Goal: Task Accomplishment & Management: Use online tool/utility

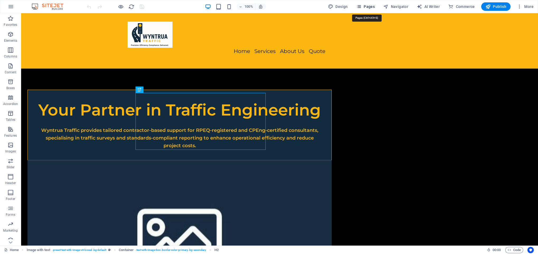
click at [371, 8] on span "Pages" at bounding box center [365, 6] width 18 height 5
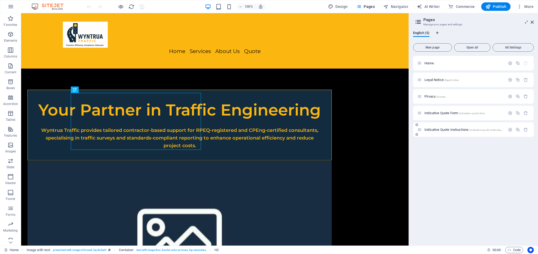
click at [456, 132] on div "Indicative Quote Instructions /indicative-quote-instructions" at bounding box center [461, 130] width 88 height 6
click at [458, 128] on span "Indicative Quote Instructions /indicative-quote-instructions" at bounding box center [464, 130] width 80 height 4
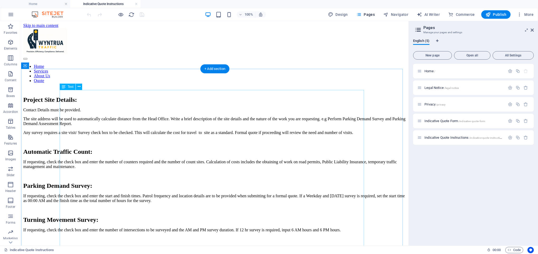
click at [200, 101] on div "Project Site Details: Contact Details must be provided. The site address will b…" at bounding box center [214, 231] width 383 height 270
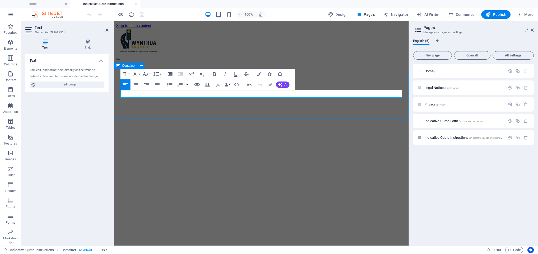
click at [178, 101] on div at bounding box center [261, 98] width 290 height 5
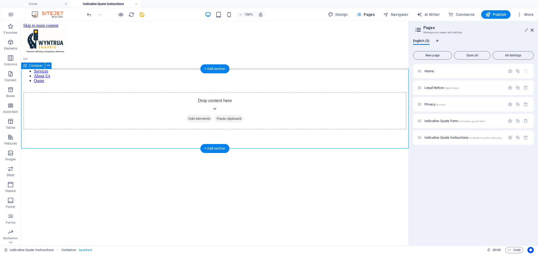
click at [189, 115] on span "Add elements" at bounding box center [199, 118] width 26 height 7
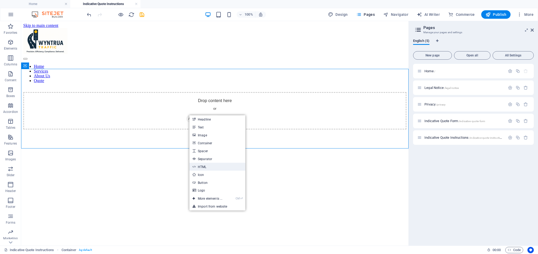
click at [208, 166] on link "HTML" at bounding box center [217, 167] width 56 height 8
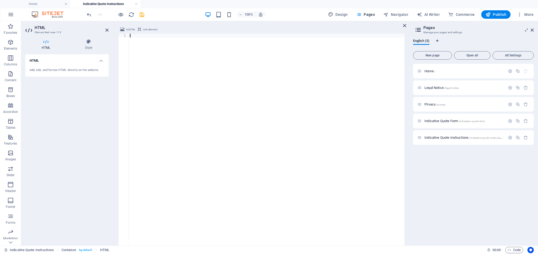
scroll to position [69, 0]
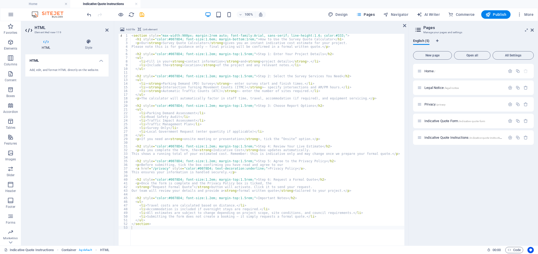
click at [78, 116] on div "HTML Add, edit, and format HTML directly on the website." at bounding box center [66, 147] width 83 height 187
click at [144, 14] on icon "save" at bounding box center [142, 15] width 6 height 6
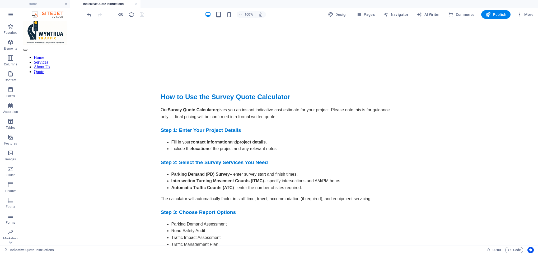
scroll to position [0, 0]
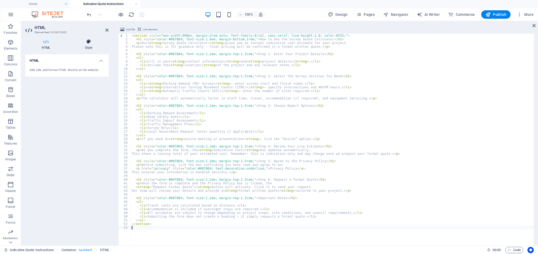
click at [89, 44] on icon at bounding box center [89, 41] width 40 height 5
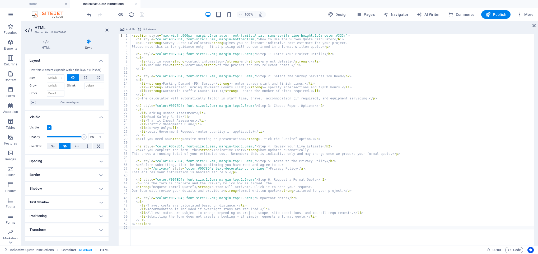
click at [108, 26] on h2 "HTML" at bounding box center [72, 27] width 74 height 5
click at [106, 30] on icon at bounding box center [106, 30] width 3 height 4
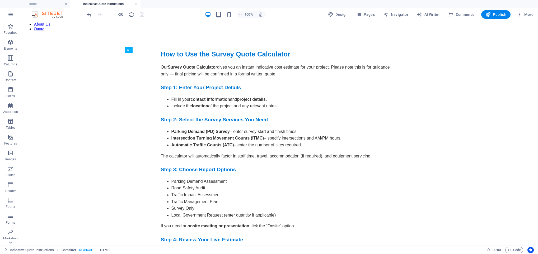
scroll to position [0, 0]
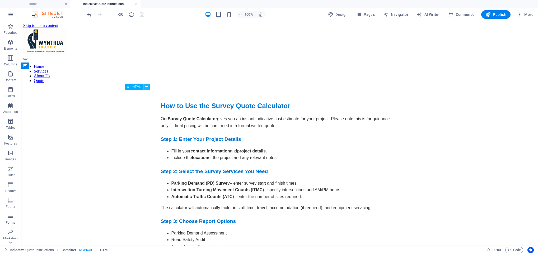
click at [148, 86] on button at bounding box center [146, 87] width 6 height 6
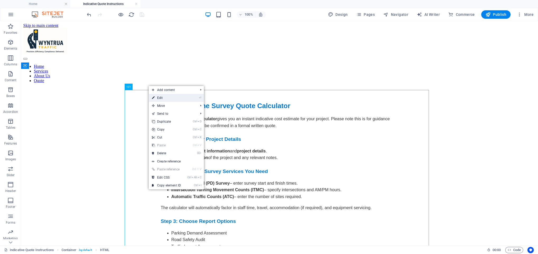
click at [163, 97] on link "⏎ Edit" at bounding box center [166, 98] width 35 height 8
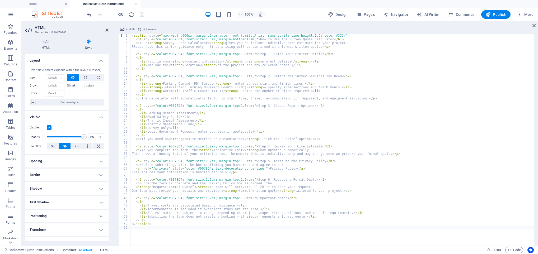
scroll to position [229, 0]
drag, startPoint x: 107, startPoint y: 178, endPoint x: 107, endPoint y: 205, distance: 27.7
click at [107, 205] on ul "Layout How this element expands within the layout (Flexbox). Size Default auto …" at bounding box center [66, 165] width 83 height 223
drag, startPoint x: 107, startPoint y: 206, endPoint x: 107, endPoint y: 228, distance: 22.2
click at [107, 228] on ul "Layout How this element expands within the layout (Flexbox). Size Default auto …" at bounding box center [66, 165] width 83 height 223
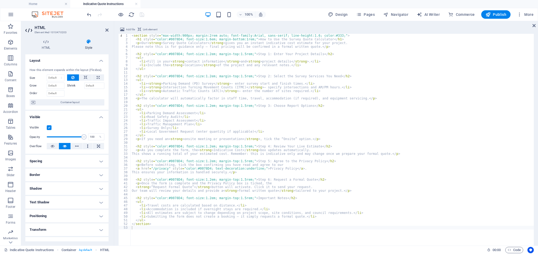
click at [112, 231] on div "HTML Style HTML Add, edit, and format HTML directly on the website. Preset Elem…" at bounding box center [67, 140] width 92 height 211
click at [344, 15] on span "Design" at bounding box center [338, 14] width 20 height 5
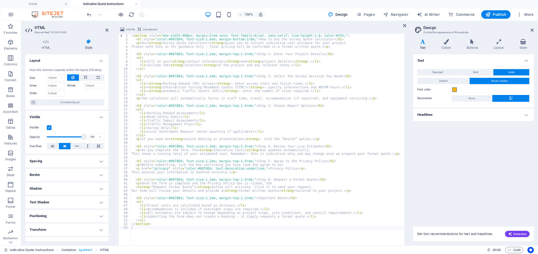
type textarea "<h2 style="color:#0078D4; font-size:1.2em; margin-top:1.5rem;">Step 2: Select t…"
drag, startPoint x: 86, startPoint y: 8, endPoint x: 107, endPoint y: 29, distance: 29.9
click at [107, 29] on icon at bounding box center [106, 30] width 3 height 4
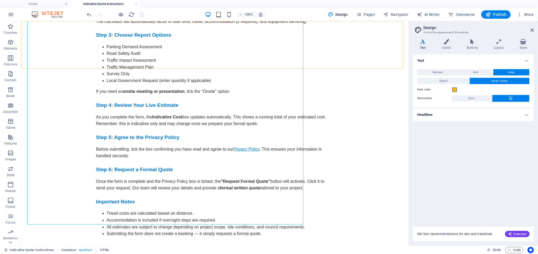
scroll to position [185, 0]
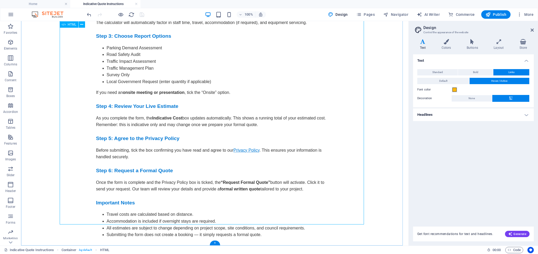
click at [354, 177] on div "How to Use the Survey Quote Calculator Our Survey Quote Calculator gives you an…" at bounding box center [214, 76] width 383 height 323
click at [454, 89] on span at bounding box center [454, 90] width 4 height 4
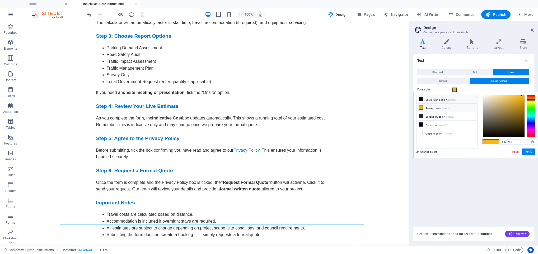
click at [433, 99] on li "Background color #000000" at bounding box center [446, 99] width 61 height 8
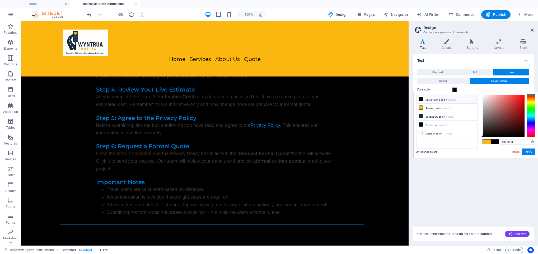
click at [487, 141] on span at bounding box center [487, 142] width 8 height 4
click at [456, 99] on small "#000000" at bounding box center [452, 100] width 8 height 4
click at [485, 142] on span at bounding box center [487, 142] width 8 height 4
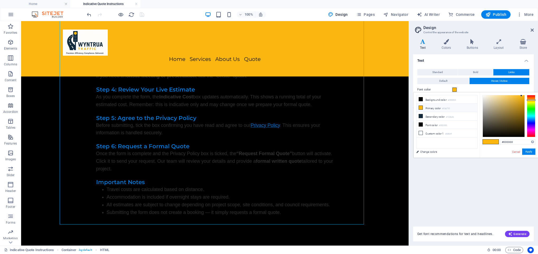
type input "#fbb710"
click at [530, 151] on button "Apply" at bounding box center [528, 152] width 13 height 6
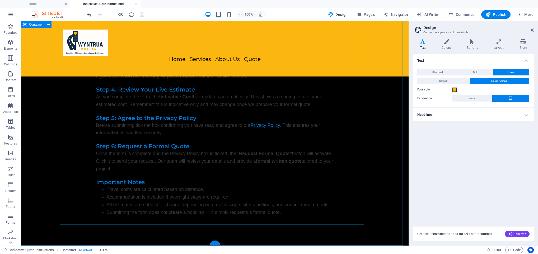
click at [385, 160] on div "How to Use the Survey Quote Calculator Our Survey Quote Calculator gives you an…" at bounding box center [214, 41] width 387 height 410
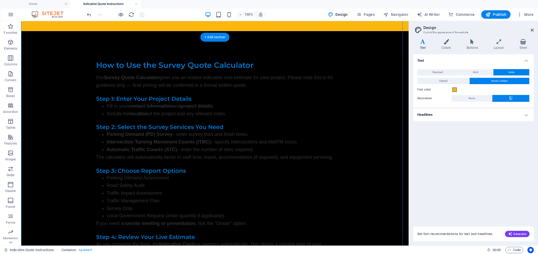
scroll to position [0, 0]
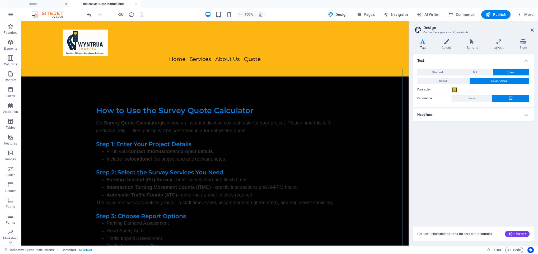
drag, startPoint x: 401, startPoint y: 155, endPoint x: 395, endPoint y: 20, distance: 135.3
click at [395, 21] on html "Skip to main content Home Services About Us Quote How to Use the Survey Quote C…" at bounding box center [214, 230] width 387 height 418
click at [276, 146] on div "How to Use the Survey Quote Calculator Our Survey Quote Calculator gives you an…" at bounding box center [215, 257] width 304 height 303
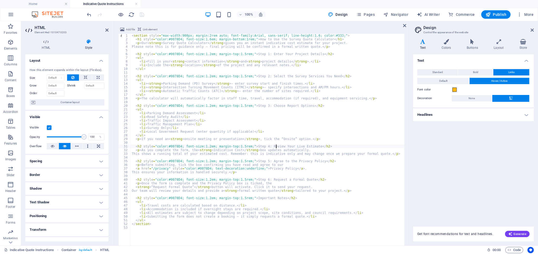
click at [276, 146] on div "< section style = "max-width:900px; margin:2rem auto; font-family:Arial, sans-s…" at bounding box center [267, 155] width 273 height 243
click at [105, 31] on icon at bounding box center [106, 30] width 3 height 4
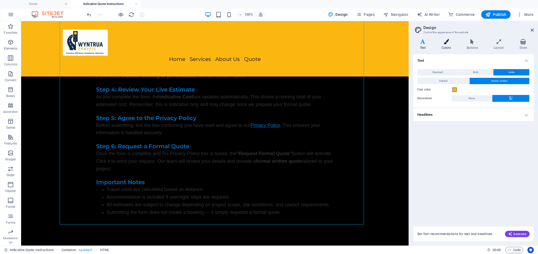
click at [447, 41] on icon at bounding box center [446, 41] width 23 height 5
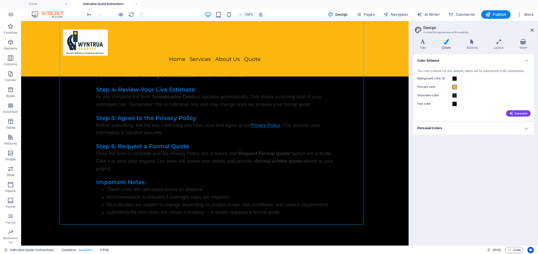
click at [452, 75] on div "The color scheme for this website, which will be transferred to all colorpicker…" at bounding box center [473, 92] width 123 height 57
click at [430, 79] on label "Background color Only visible if it is not covered by other backgrounds." at bounding box center [434, 79] width 34 height 6
click at [451, 79] on button "Background color Only visible if it is not covered by other backgrounds." at bounding box center [454, 79] width 6 height 6
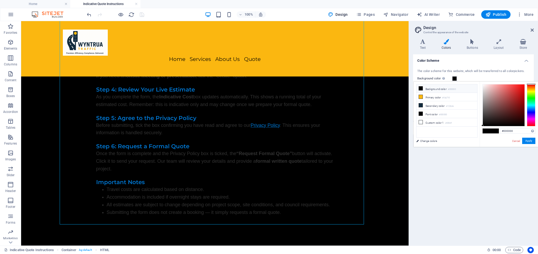
click at [443, 89] on li "Background color #000000" at bounding box center [446, 88] width 61 height 8
click at [531, 92] on div at bounding box center [531, 105] width 8 height 42
click at [531, 91] on div at bounding box center [531, 105] width 8 height 42
click at [458, 98] on li "Primary color #fbb710" at bounding box center [446, 97] width 61 height 8
type input "#fbb710"
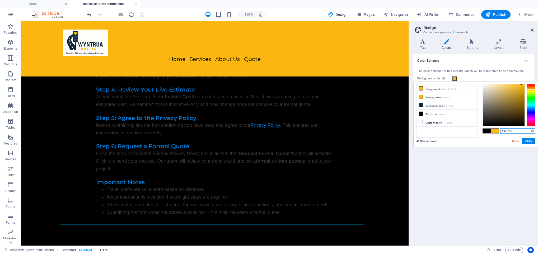
drag, startPoint x: 517, startPoint y: 129, endPoint x: 496, endPoint y: 131, distance: 21.8
click at [496, 131] on div "#fbb710 Supported formats #0852ed rgb(8, 82, 237) rgba(8, 82, 237, 90%) hsv(221…" at bounding box center [508, 153] width 58 height 142
click at [457, 88] on li "Background color #fbb710" at bounding box center [446, 88] width 61 height 8
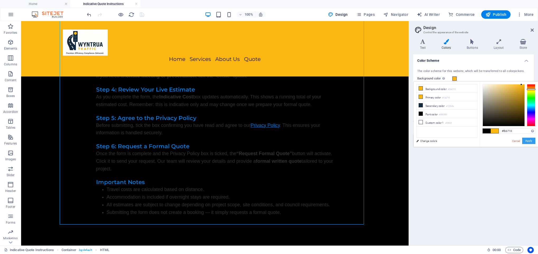
click at [532, 139] on button "Apply" at bounding box center [528, 141] width 13 height 6
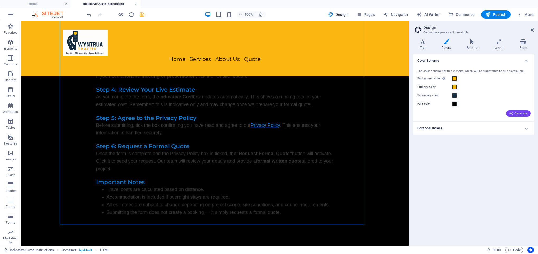
click at [517, 111] on span "Generate" at bounding box center [518, 113] width 18 height 4
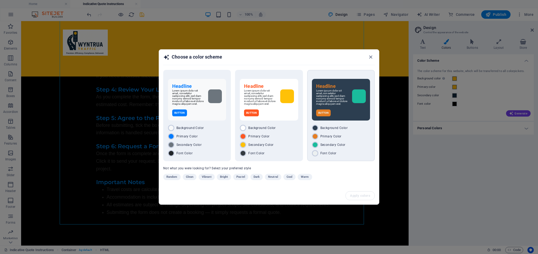
click at [337, 106] on div "Headline Lorem ipsum dolor sit amet, consetetur sadipscing elitr, sed diam nonu…" at bounding box center [341, 100] width 58 height 42
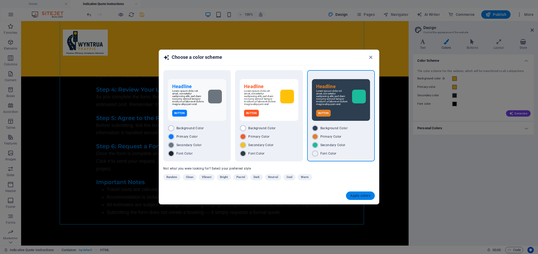
click at [355, 195] on span "Apply colors" at bounding box center [360, 196] width 20 height 4
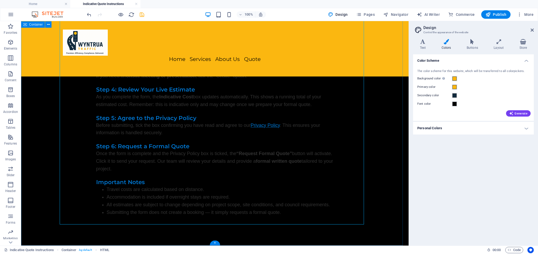
click at [379, 154] on div "How to Use the Survey Quote Calculator Our Survey Quote Calculator gives you an…" at bounding box center [214, 41] width 387 height 410
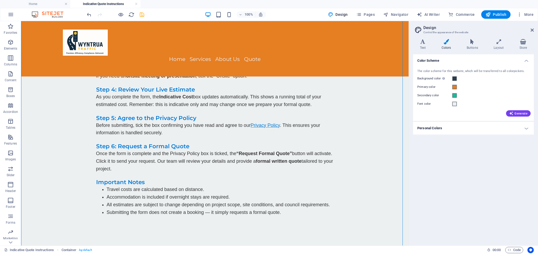
scroll to position [0, 0]
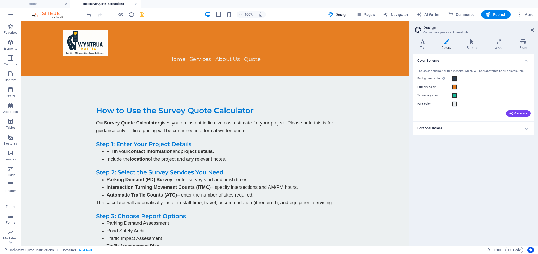
drag, startPoint x: 404, startPoint y: 163, endPoint x: 424, endPoint y: 30, distance: 134.2
click at [365, 18] on button "Pages" at bounding box center [365, 14] width 23 height 8
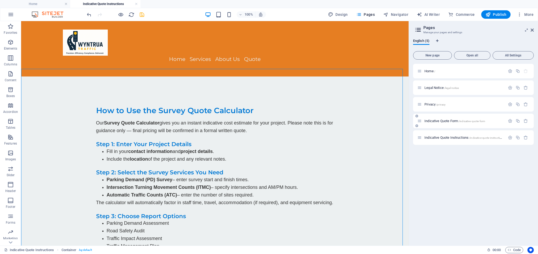
click at [428, 119] on div "Indicative Quote Form /indicative-quote-form" at bounding box center [461, 121] width 88 height 6
click at [448, 120] on span "Indicative Quote Form /indicative-quote-form" at bounding box center [454, 121] width 61 height 4
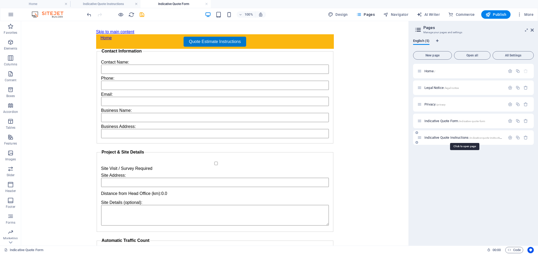
click at [437, 138] on span "Indicative Quote Instructions /indicative-quote-instructions" at bounding box center [464, 138] width 80 height 4
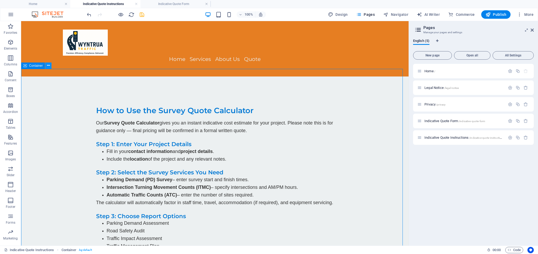
click at [49, 66] on icon at bounding box center [48, 66] width 3 height 6
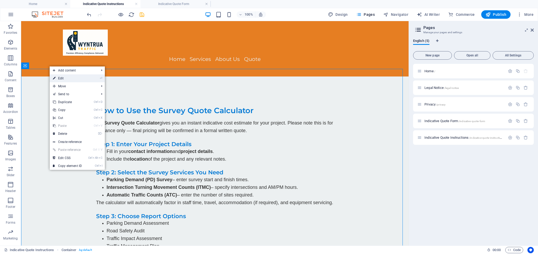
drag, startPoint x: 49, startPoint y: 66, endPoint x: 76, endPoint y: 80, distance: 30.6
click at [76, 80] on body "[DOMAIN_NAME] Home Indicative Quote Instructions Indicative Quote Form Favorite…" at bounding box center [269, 127] width 538 height 254
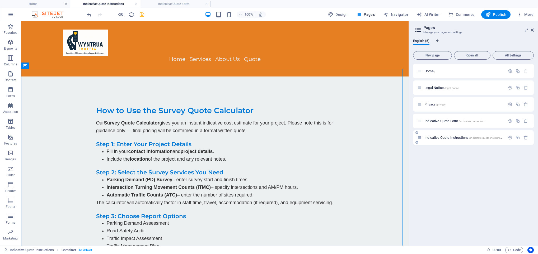
click at [453, 139] on span "Indicative Quote Instructions /indicative-quote-instructions" at bounding box center [464, 138] width 80 height 4
click at [533, 33] on header "Pages Manage your pages and settings" at bounding box center [474, 28] width 120 height 14
click at [531, 31] on icon at bounding box center [531, 30] width 3 height 4
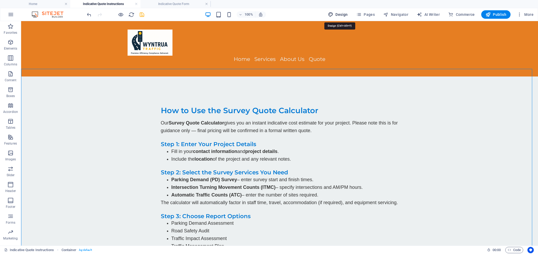
click at [339, 13] on span "Design" at bounding box center [338, 14] width 20 height 5
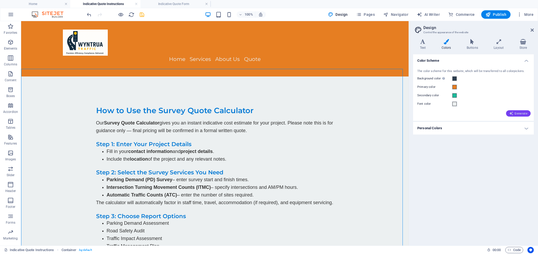
click at [514, 112] on span "Generate" at bounding box center [518, 113] width 18 height 4
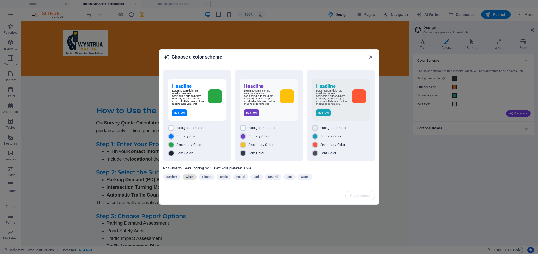
click at [188, 177] on span "Clean" at bounding box center [189, 177] width 7 height 6
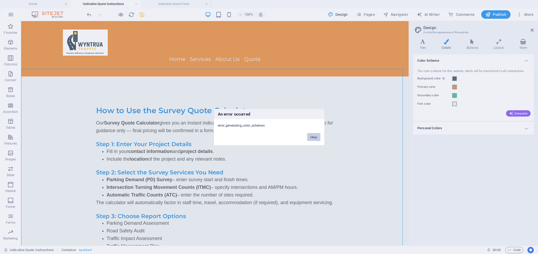
click at [314, 136] on button "Okay" at bounding box center [313, 137] width 13 height 8
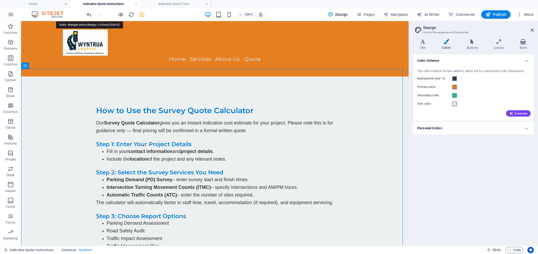
click at [89, 14] on icon "undo" at bounding box center [89, 15] width 6 height 6
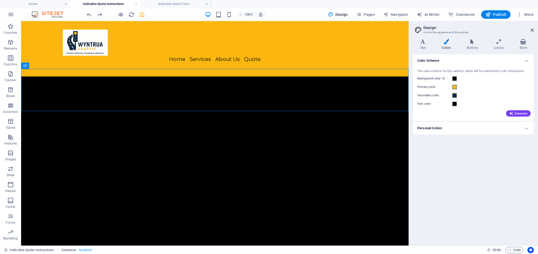
click at [255, 119] on html "Skip to main content Home Services About Us Quote" at bounding box center [214, 70] width 387 height 98
click at [100, 15] on icon "redo" at bounding box center [100, 15] width 6 height 6
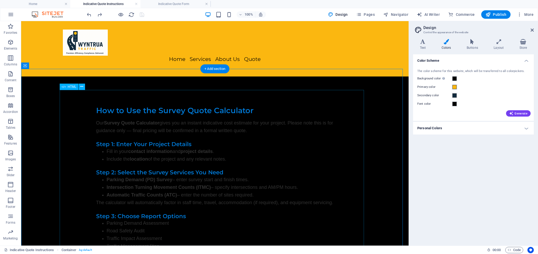
click at [75, 128] on div "How to Use the Survey Quote Calculator Our Survey Quote Calculator gives you an…" at bounding box center [215, 257] width 304 height 303
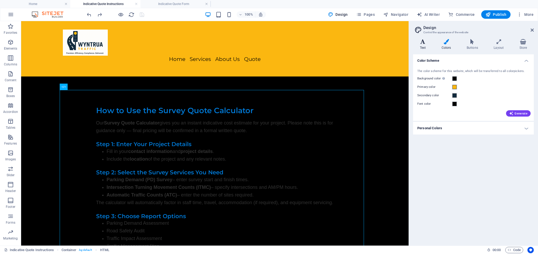
click at [424, 42] on icon at bounding box center [423, 41] width 20 height 5
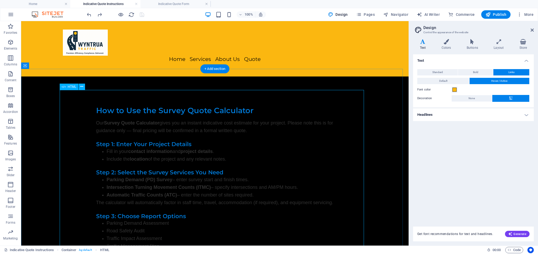
click at [95, 106] on div "How to Use the Survey Quote Calculator Our Survey Quote Calculator gives you an…" at bounding box center [215, 257] width 304 height 303
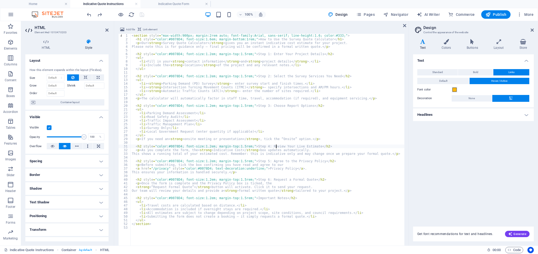
scroll to position [229, 0]
click at [107, 30] on icon at bounding box center [106, 30] width 3 height 4
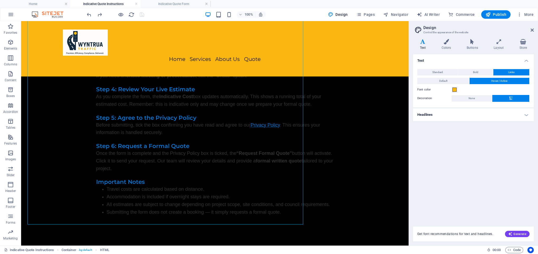
scroll to position [185, 0]
click at [107, 30] on div "Home Services About Us Quote" at bounding box center [214, 48] width 387 height 55
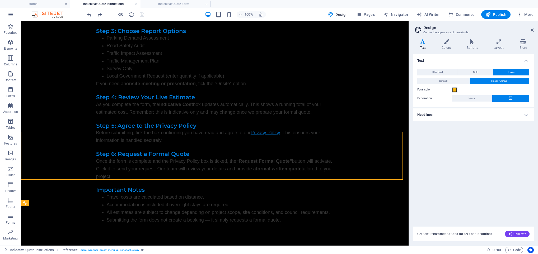
scroll to position [0, 0]
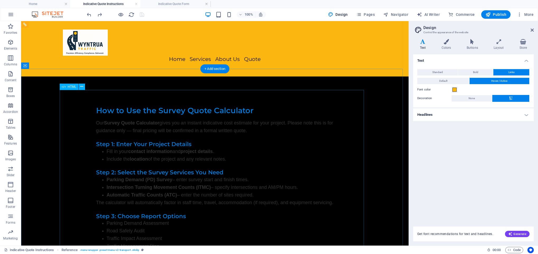
click at [72, 130] on div "How to Use the Survey Quote Calculator Our Survey Quote Calculator gives you an…" at bounding box center [215, 257] width 304 height 303
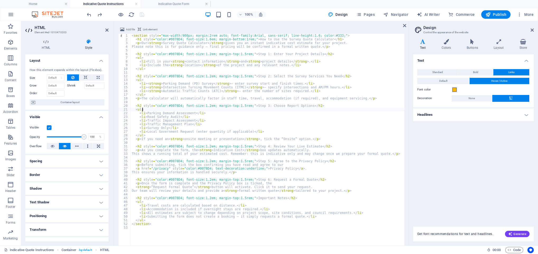
click at [229, 109] on div "< section style = "max-width:900px; margin:2rem auto; font-family:Arial, sans-s…" at bounding box center [267, 155] width 273 height 243
type textarea "</section>"
click at [105, 32] on icon at bounding box center [106, 30] width 3 height 4
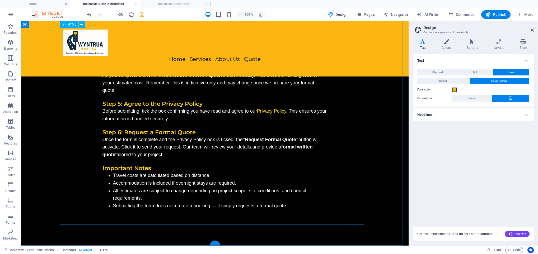
click at [270, 112] on div "How to Use the Survey Quote Calculator Our Survey Quote Calculator gives you an…" at bounding box center [215, 47] width 304 height 339
drag, startPoint x: 404, startPoint y: 164, endPoint x: 385, endPoint y: 35, distance: 130.7
click at [385, 35] on div "Home Services About Us Quote" at bounding box center [214, 48] width 387 height 55
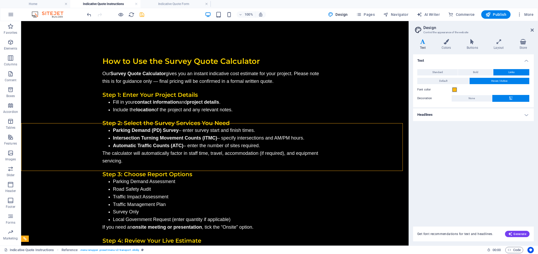
scroll to position [0, 0]
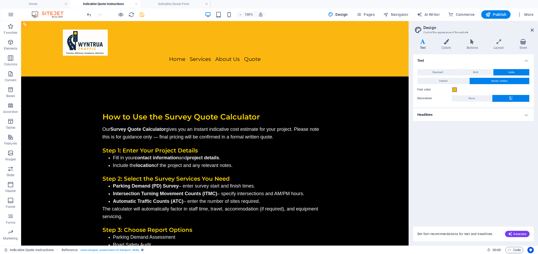
click at [139, 10] on div "100% Design Pages Navigator AI Writer Commerce Publish More" at bounding box center [268, 14] width 537 height 13
click at [142, 12] on icon "save" at bounding box center [142, 15] width 6 height 6
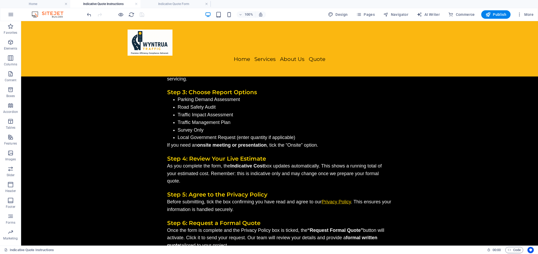
scroll to position [141, 0]
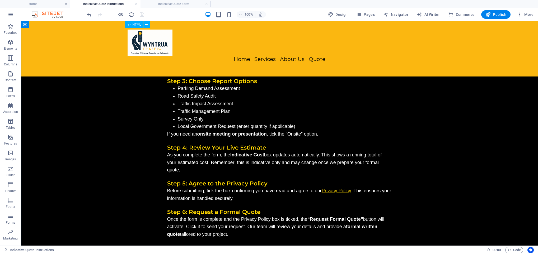
click at [335, 192] on div "How to Use the Survey Quote Calculator Our Survey Quote Calculator gives you an…" at bounding box center [280, 126] width 304 height 339
click at [93, 74] on div "How to Use the Survey Quote Calculator Our Survey Quote Calculator gives you an…" at bounding box center [279, 103] width 517 height 446
drag, startPoint x: 93, startPoint y: 74, endPoint x: 118, endPoint y: 15, distance: 64.1
click at [118, 15] on html "Skip to main content Home Services About Us Quote How to Use the Survey Quote C…" at bounding box center [279, 103] width 517 height 446
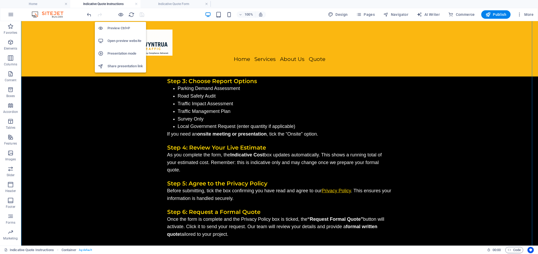
click at [119, 41] on h6 "Open preview website" at bounding box center [124, 41] width 35 height 6
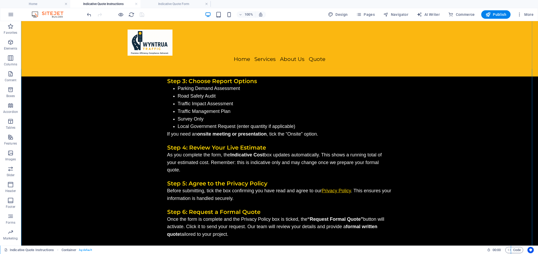
click at [261, 56] on nav "Home Services About Us Quote" at bounding box center [280, 60] width 304 height 8
click at [494, 15] on span "Publish" at bounding box center [495, 14] width 21 height 5
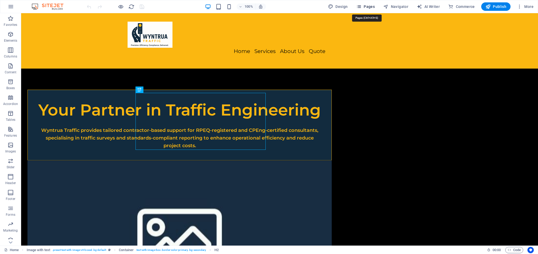
click at [369, 7] on span "Pages" at bounding box center [365, 6] width 18 height 5
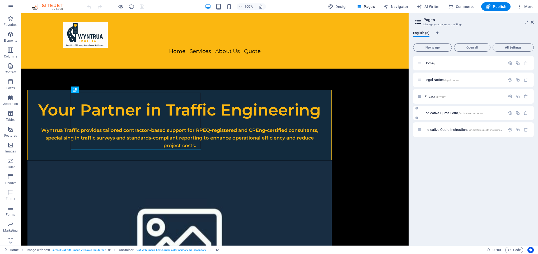
click at [447, 111] on div "Indicative Quote Form /indicative-quote-form" at bounding box center [461, 113] width 88 height 6
click at [443, 116] on div "Indicative Quote Form /indicative-quote-form" at bounding box center [461, 113] width 88 height 6
click at [443, 114] on span "Indicative Quote Form /indicative-quote-form" at bounding box center [454, 113] width 61 height 4
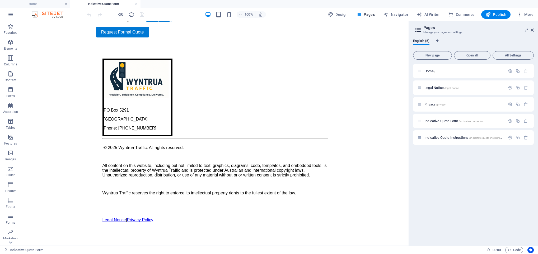
scroll to position [608, 0]
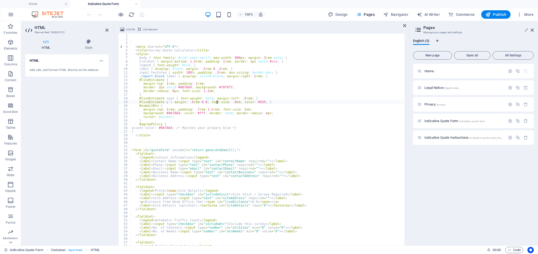
click at [218, 103] on div "< meta charset = "UTF-8" > < title > Survey Quote Calculator </ title > < style…" at bounding box center [266, 155] width 273 height 243
type textarea "#liveEstimate p { margin: .5rem 0 0; font-size: .9em; color: #555; }"
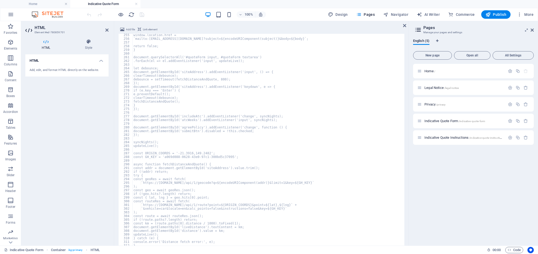
scroll to position [939, 0]
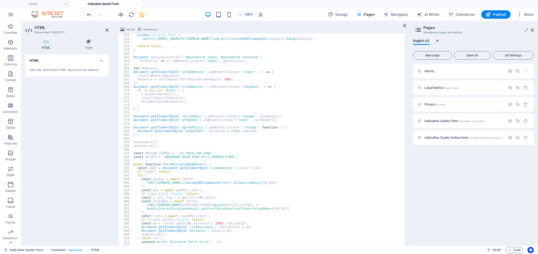
click at [89, 109] on div "HTML Add, edit, and format HTML directly on the website." at bounding box center [66, 147] width 83 height 187
click at [141, 15] on icon "save" at bounding box center [142, 15] width 6 height 6
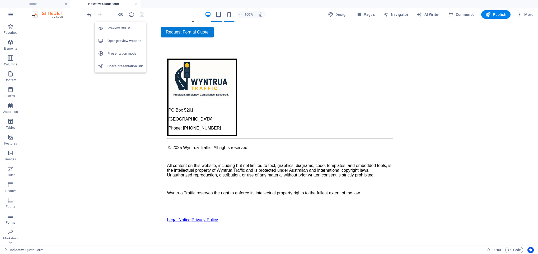
click at [123, 40] on h6 "Open preview website" at bounding box center [124, 41] width 35 height 6
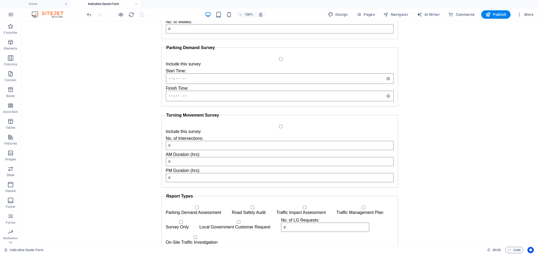
scroll to position [0, 0]
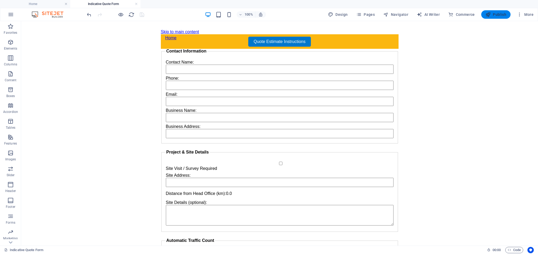
click at [493, 13] on span "Publish" at bounding box center [495, 14] width 21 height 5
